Goal: Information Seeking & Learning: Stay updated

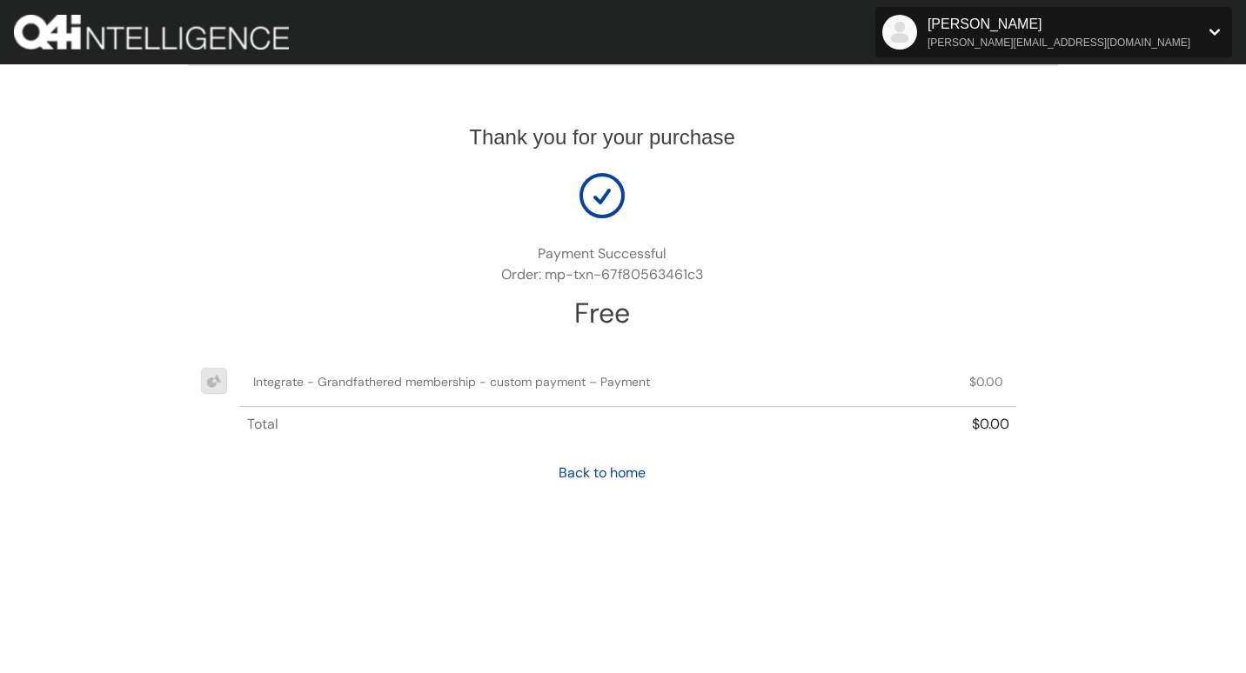
click at [1152, 46] on span "amanda@ebc-inc.net" at bounding box center [1058, 43] width 263 height 16
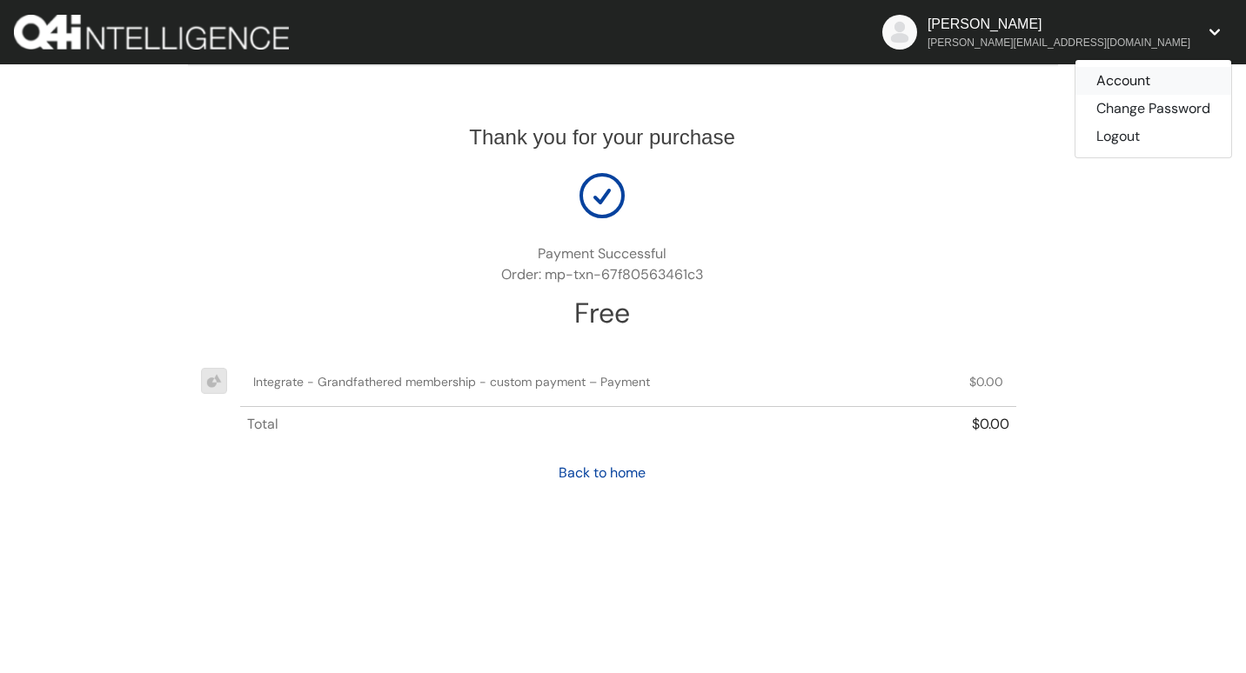
click at [1137, 84] on link "Account" at bounding box center [1153, 81] width 156 height 28
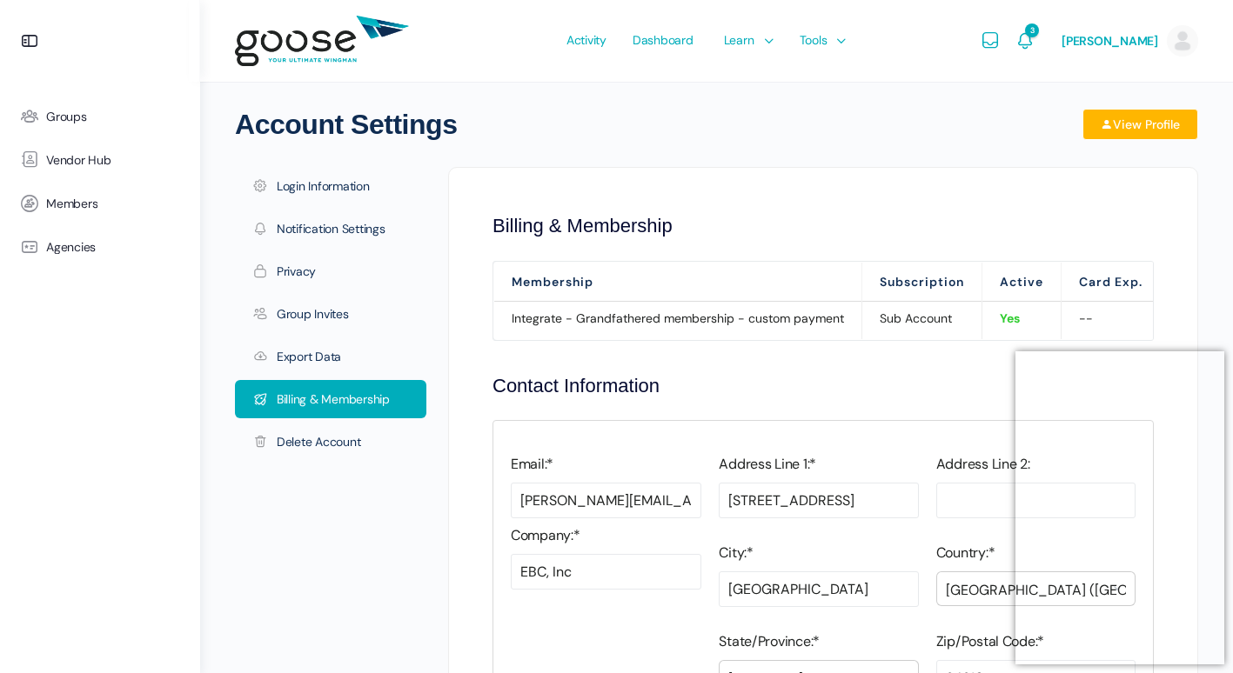
click at [653, 44] on span "Dashboard" at bounding box center [663, 40] width 61 height 82
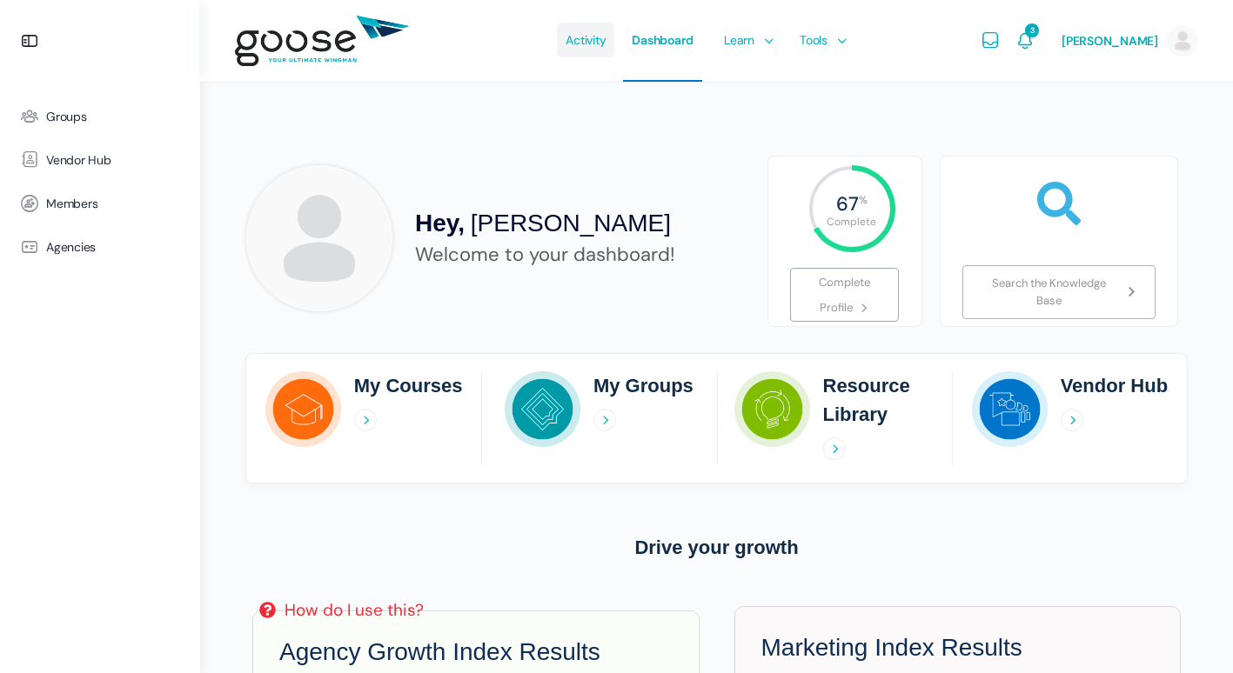
click at [578, 48] on span "Activity" at bounding box center [586, 40] width 40 height 82
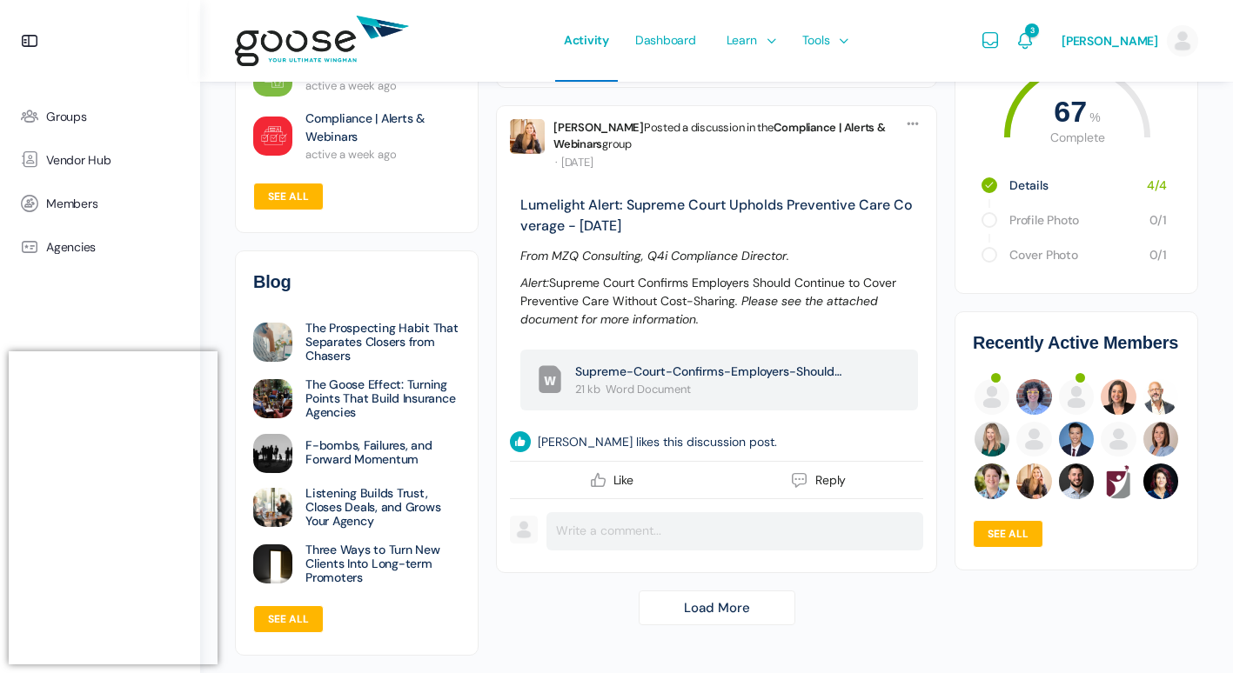
scroll to position [5709, 0]
click at [700, 606] on link "Load More" at bounding box center [717, 608] width 157 height 35
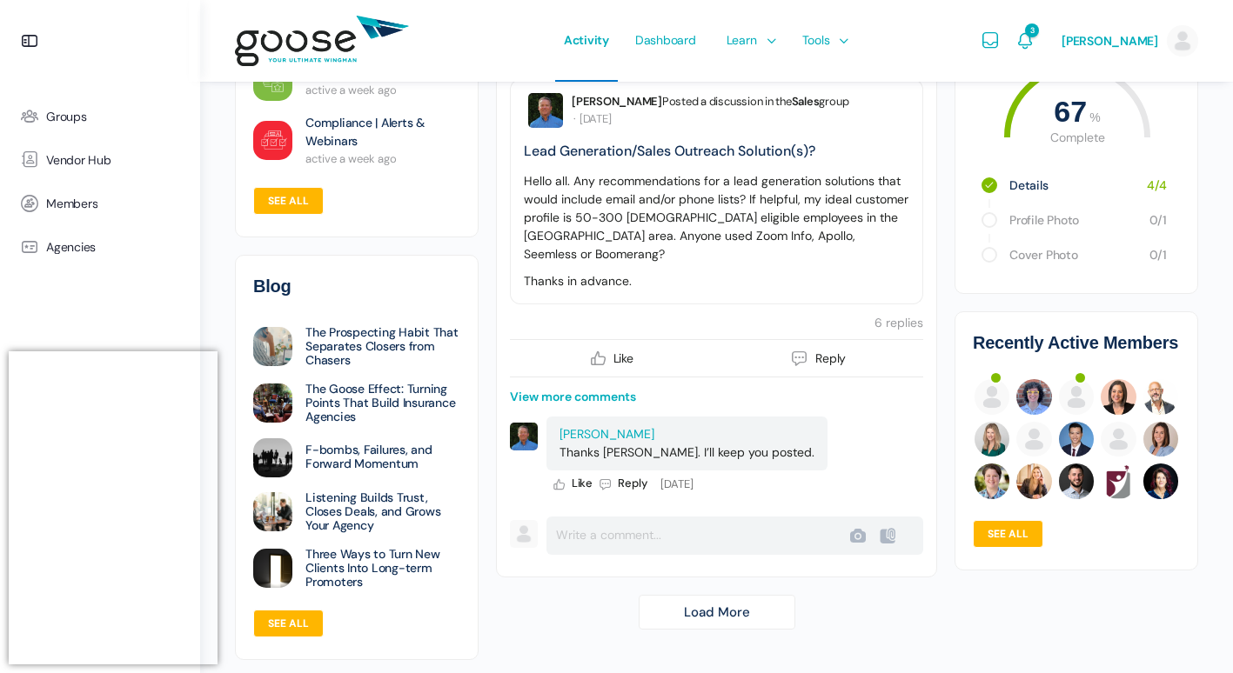
scroll to position [12027, 0]
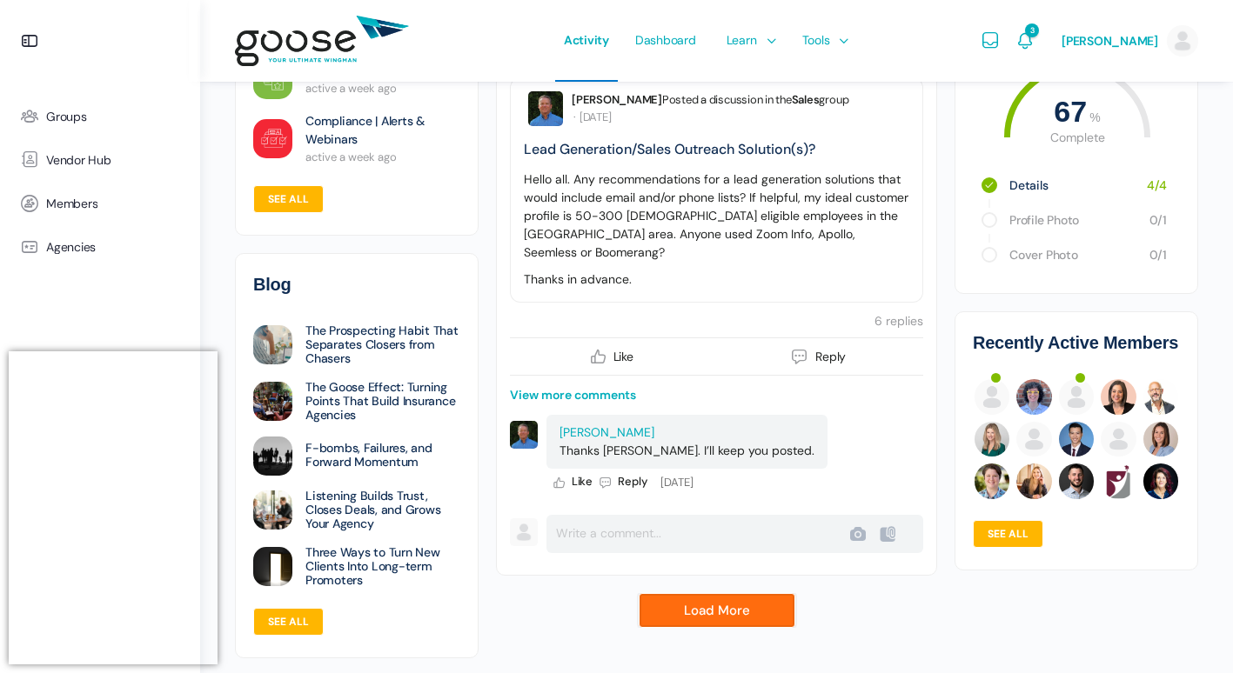
click at [706, 595] on link "Load More" at bounding box center [717, 610] width 157 height 35
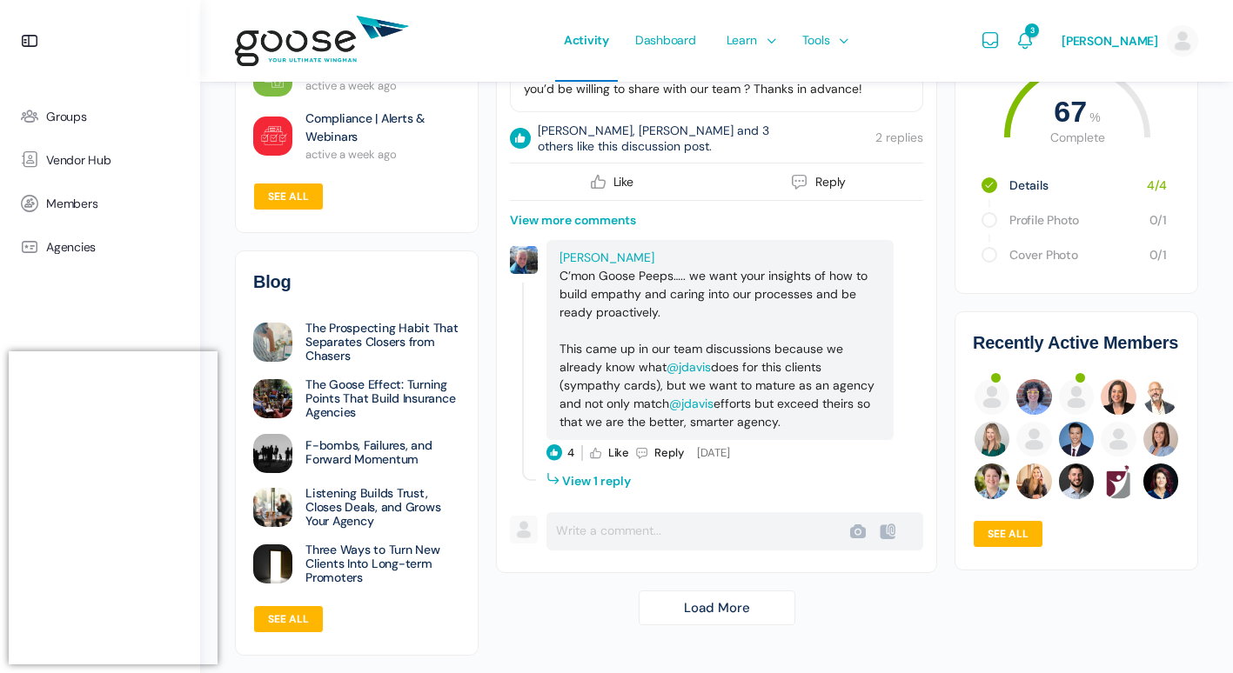
scroll to position [18220, 0]
click at [718, 617] on link "Load More" at bounding box center [717, 608] width 157 height 35
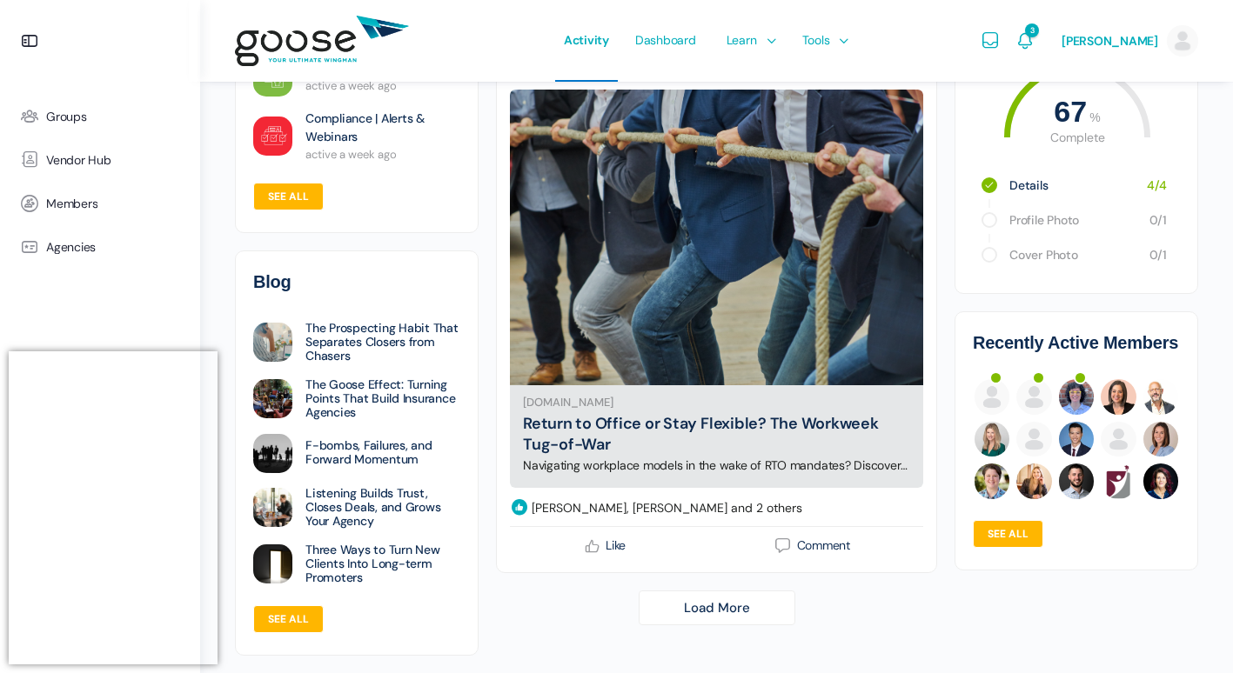
scroll to position [26462, 0]
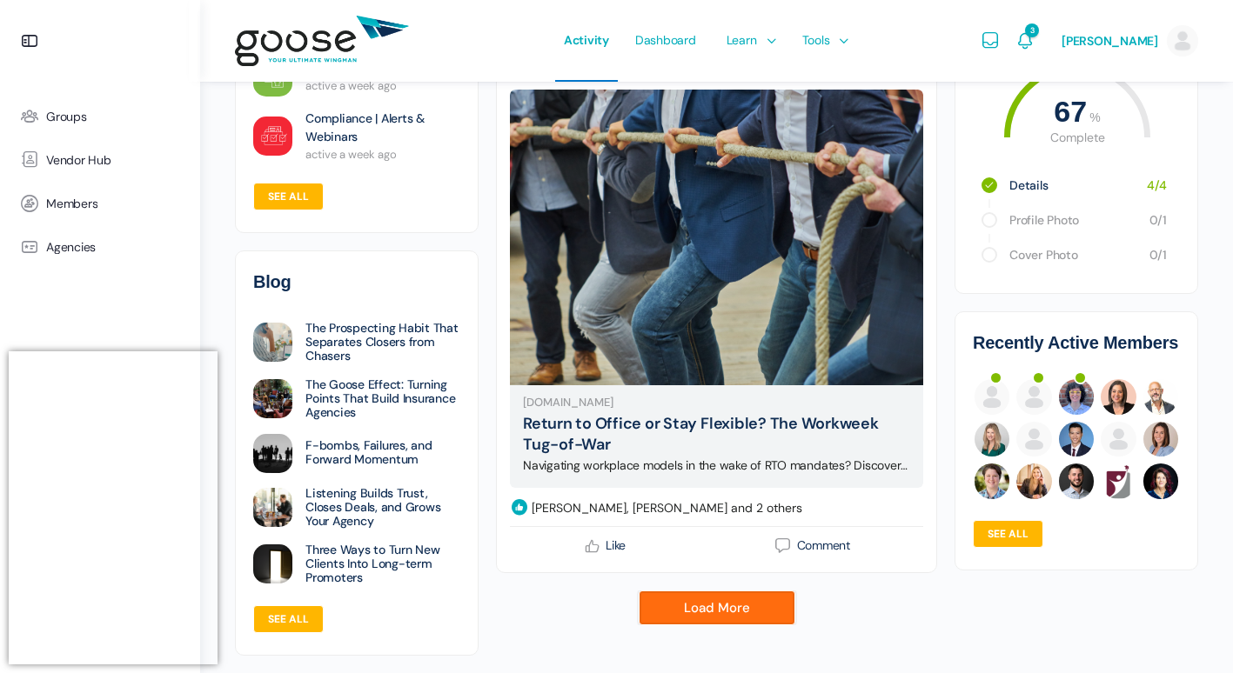
click at [689, 605] on link "Load More" at bounding box center [717, 608] width 157 height 35
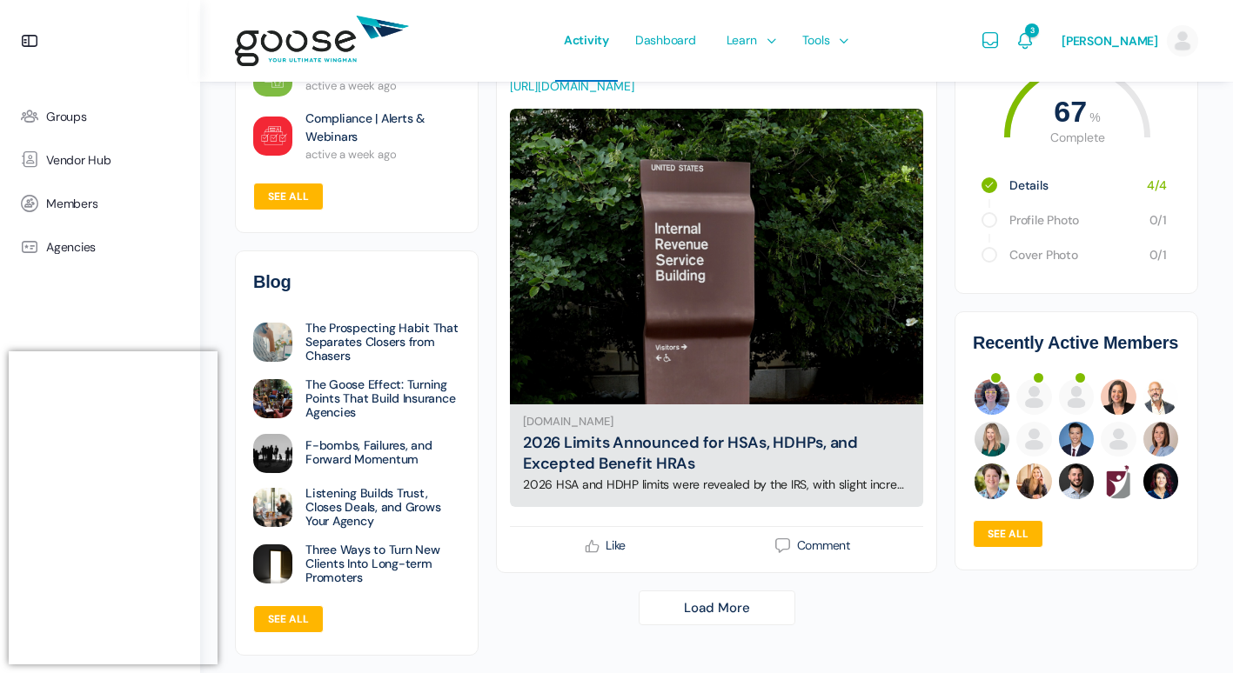
scroll to position [32590, 0]
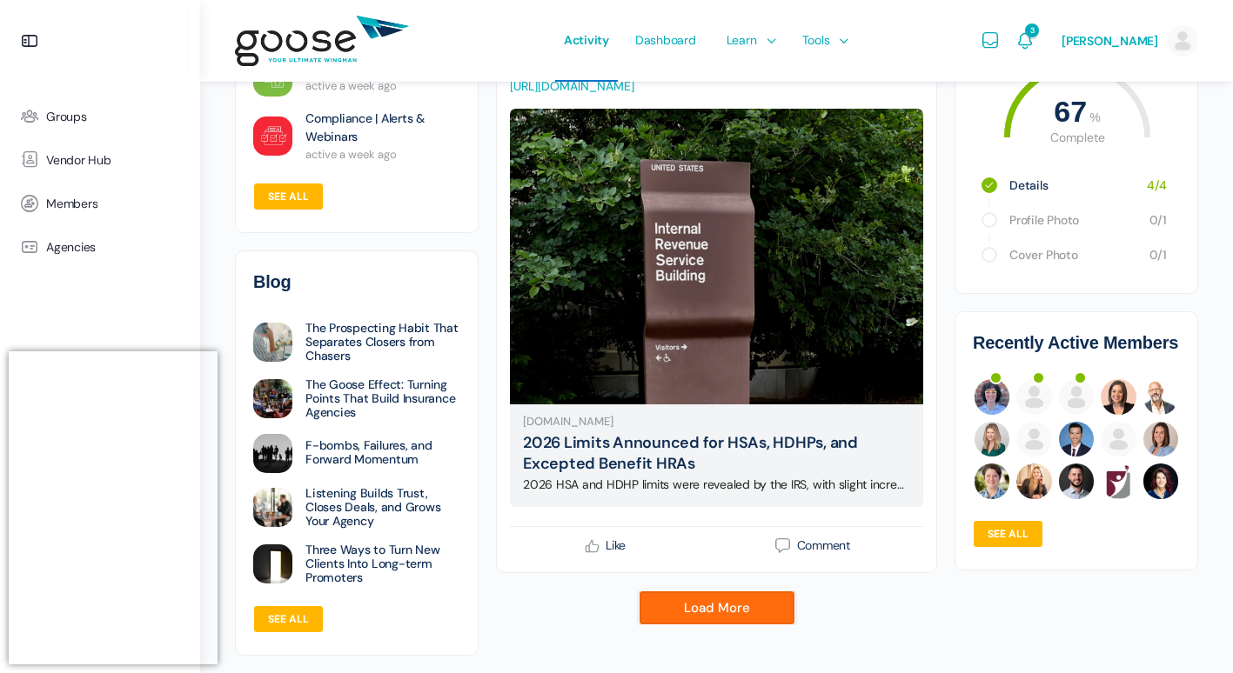
click at [696, 611] on link "Load More" at bounding box center [717, 608] width 157 height 35
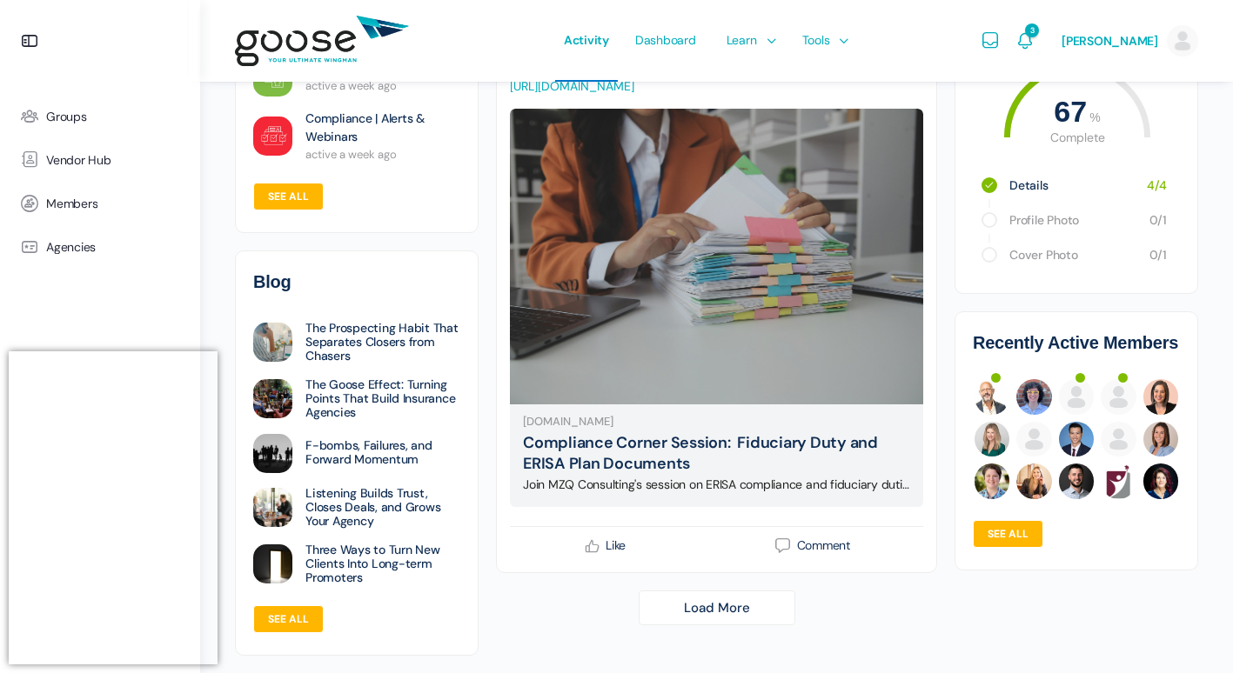
scroll to position [36735, 0]
click at [696, 612] on link "Load More" at bounding box center [717, 608] width 157 height 35
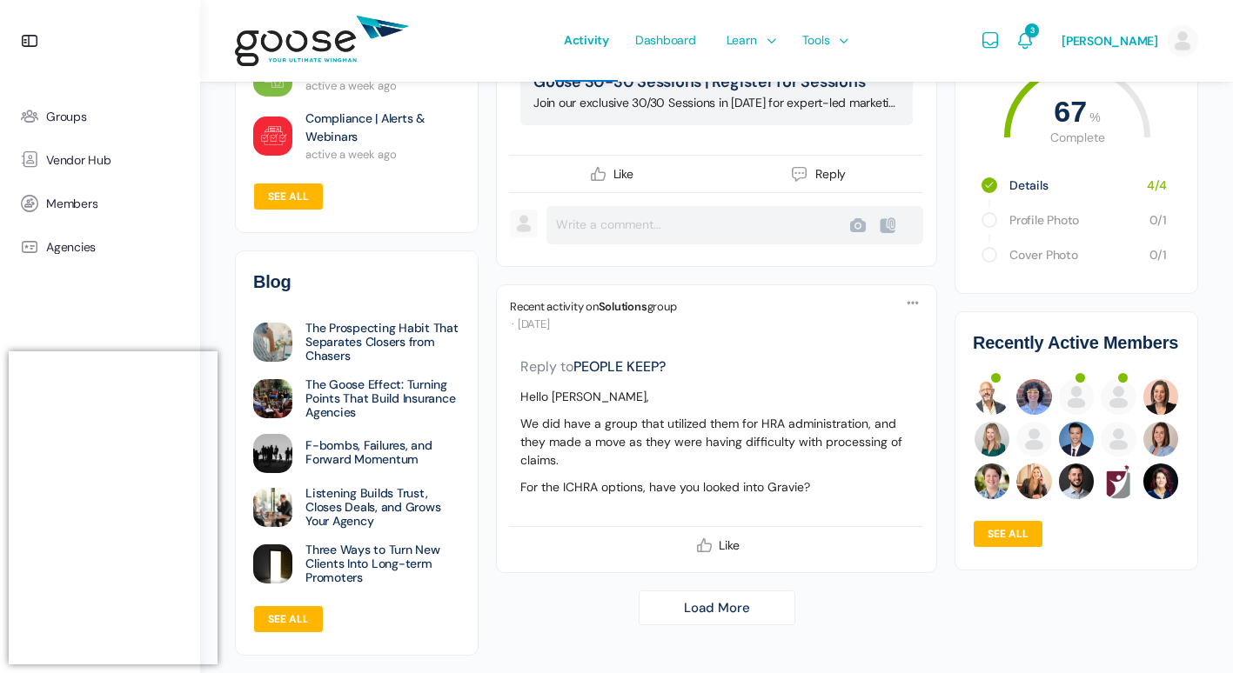
scroll to position [42380, 0]
drag, startPoint x: 722, startPoint y: 606, endPoint x: 804, endPoint y: 598, distance: 82.2
click at [722, 606] on link "Load More" at bounding box center [717, 608] width 157 height 35
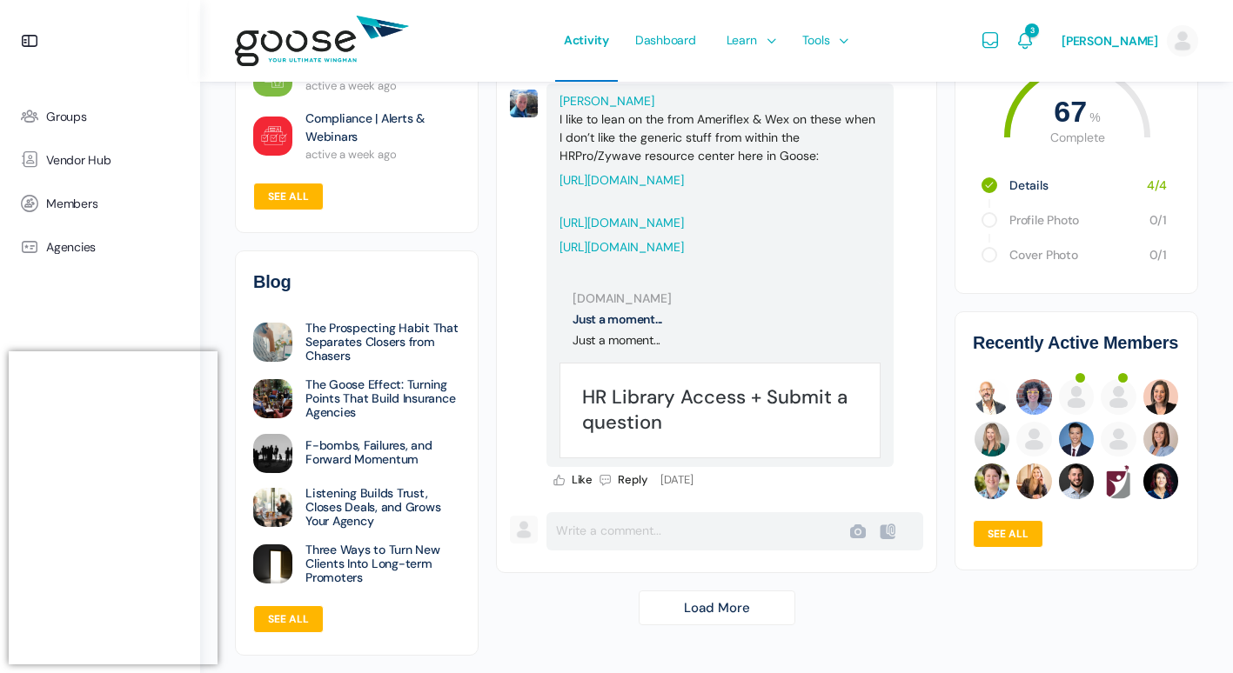
scroll to position [46765, 0]
click at [728, 600] on link "Load More" at bounding box center [717, 608] width 157 height 35
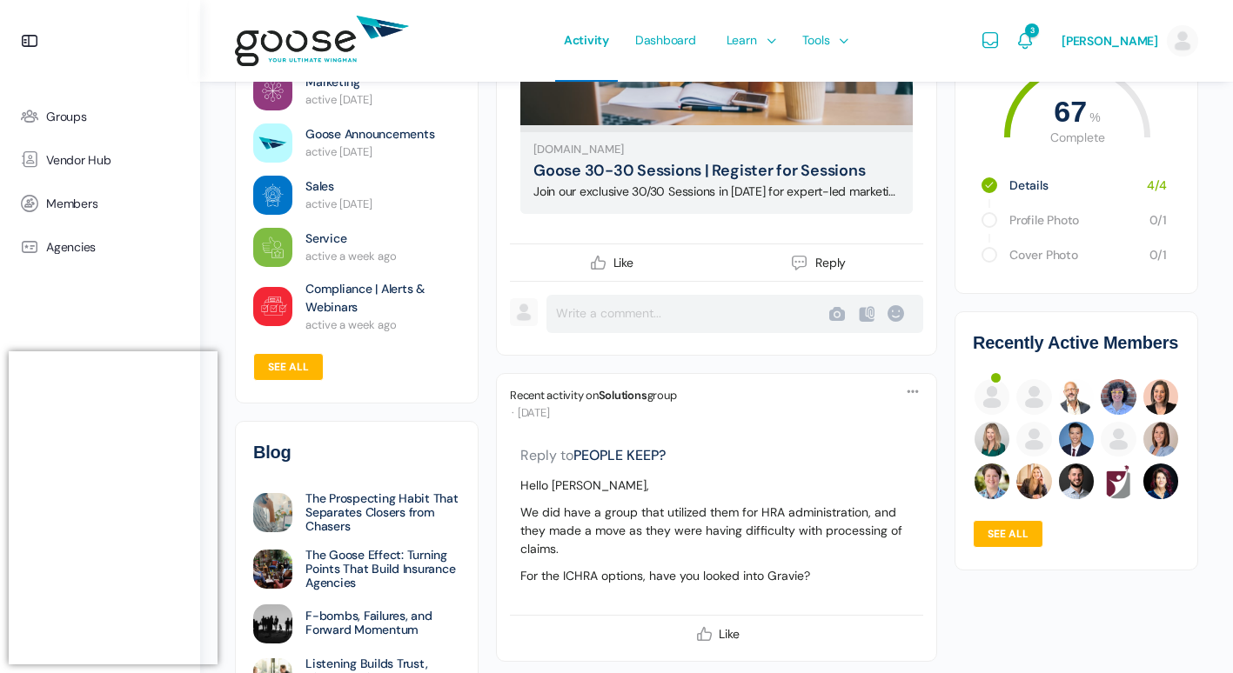
scroll to position [51054, 0]
